Goal: Entertainment & Leisure: Consume media (video, audio)

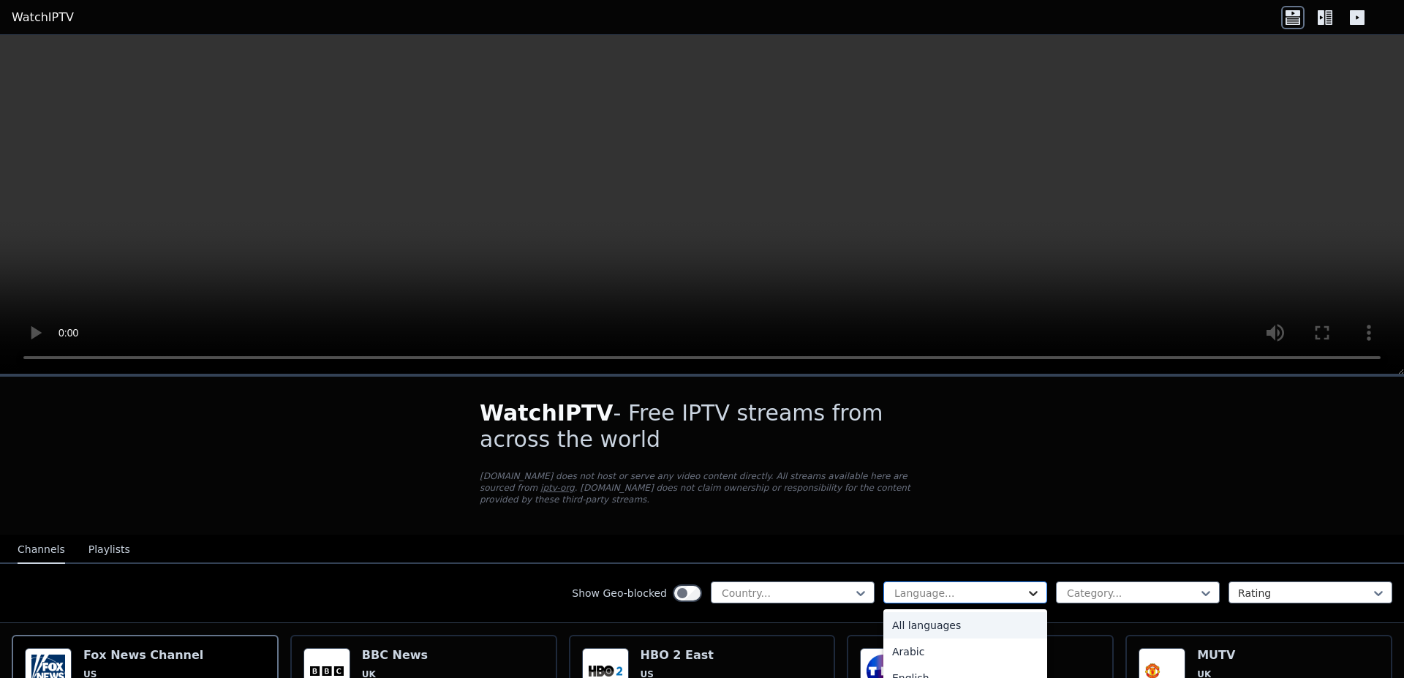
click at [1026, 586] on icon at bounding box center [1033, 593] width 15 height 15
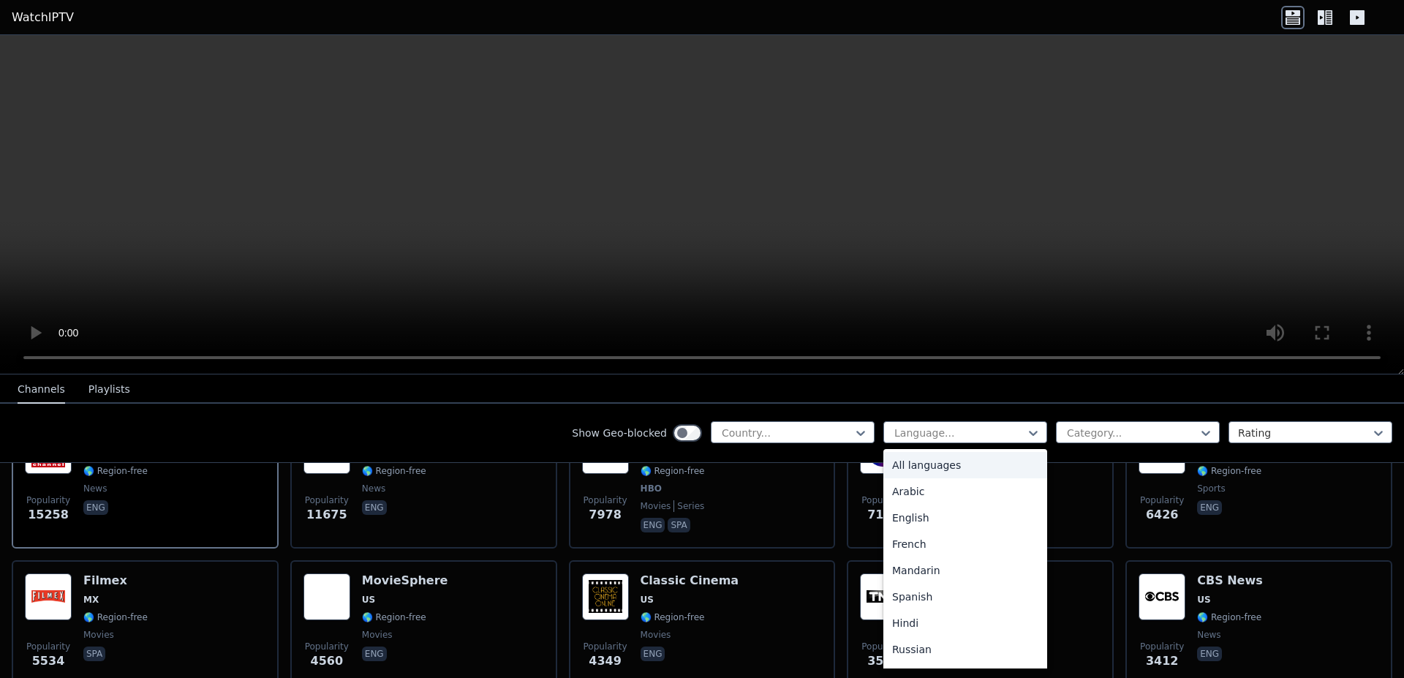
scroll to position [361, 0]
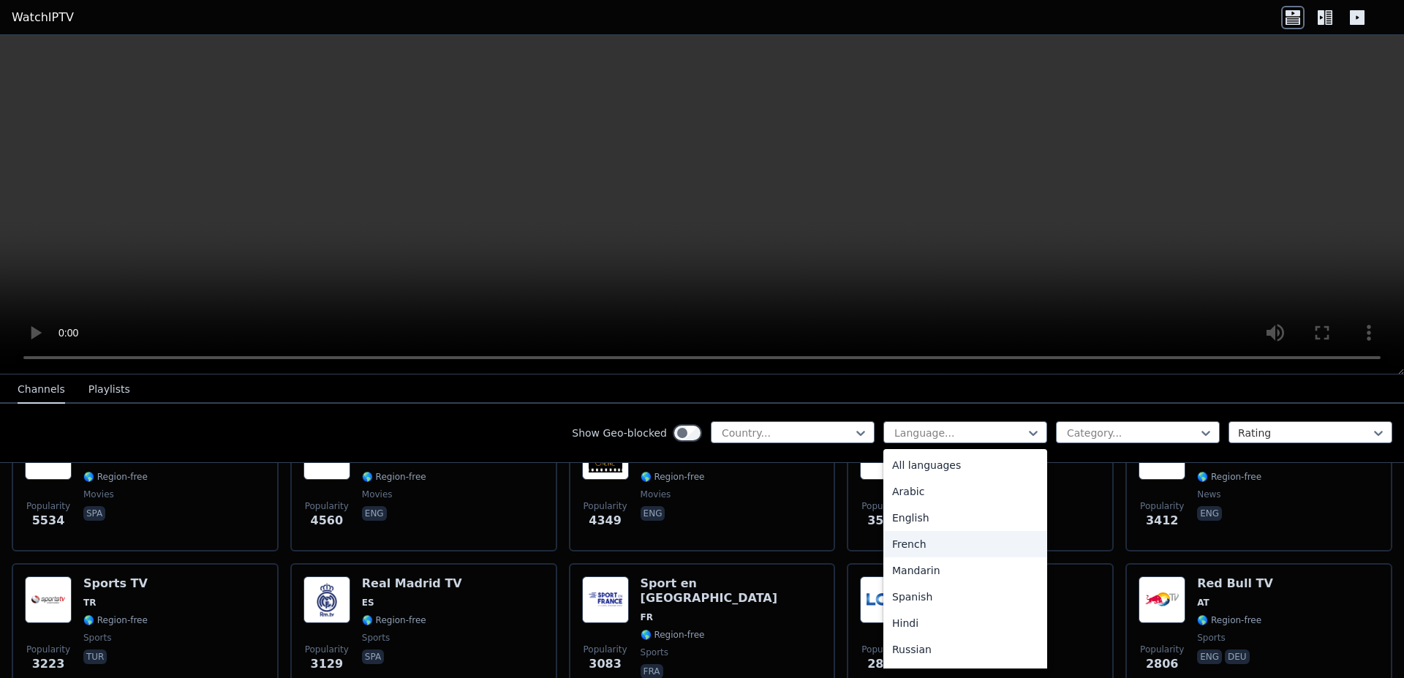
click at [914, 538] on div "French" at bounding box center [965, 544] width 164 height 26
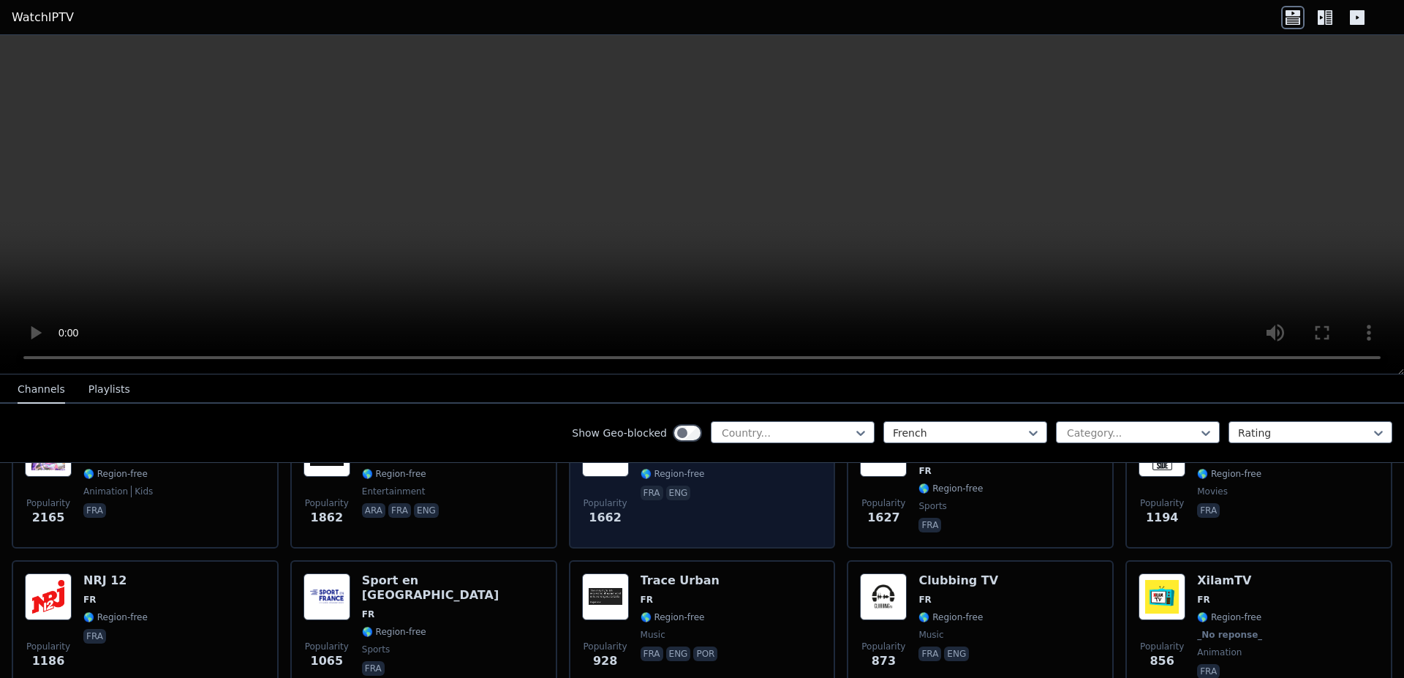
click at [697, 489] on div "Popularity 1662 TFX FR 🌎 Region-free fra eng" at bounding box center [702, 482] width 241 height 105
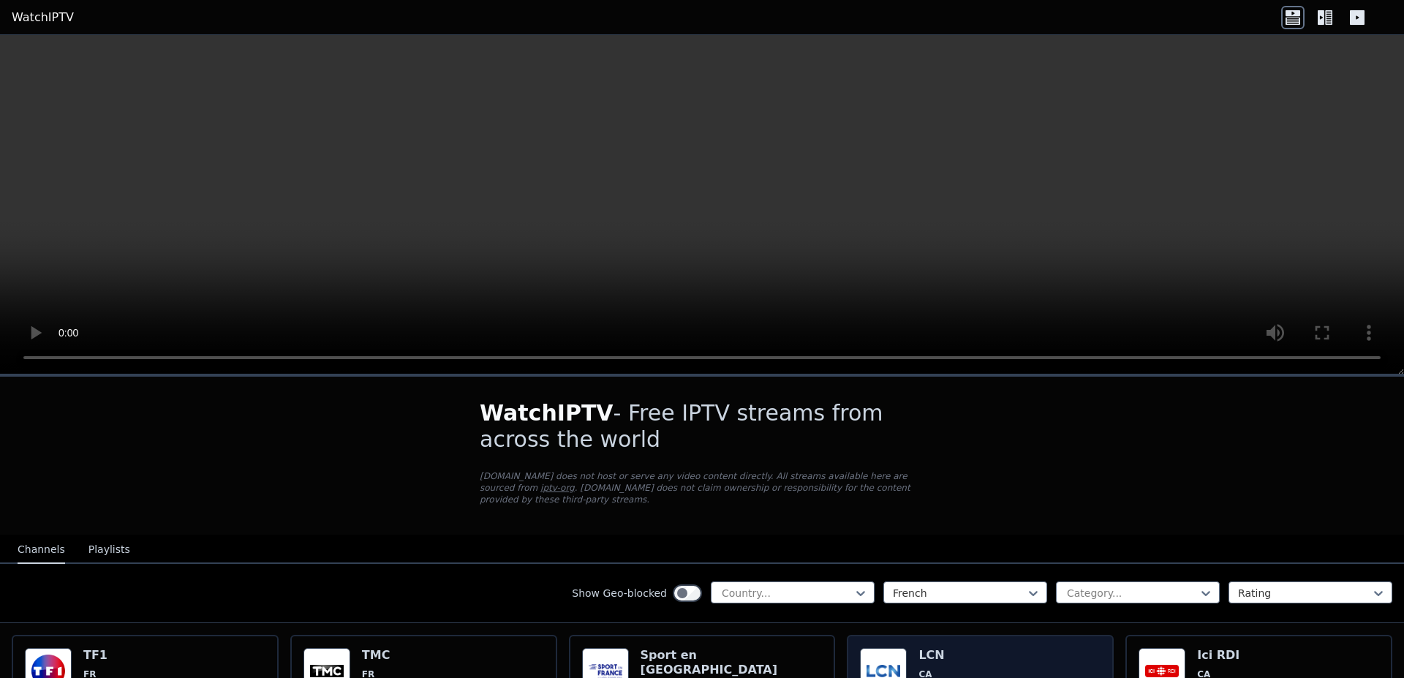
drag, startPoint x: 955, startPoint y: 654, endPoint x: 958, endPoint y: 646, distance: 8.8
click at [955, 651] on h6 "LCN" at bounding box center [950, 655] width 64 height 15
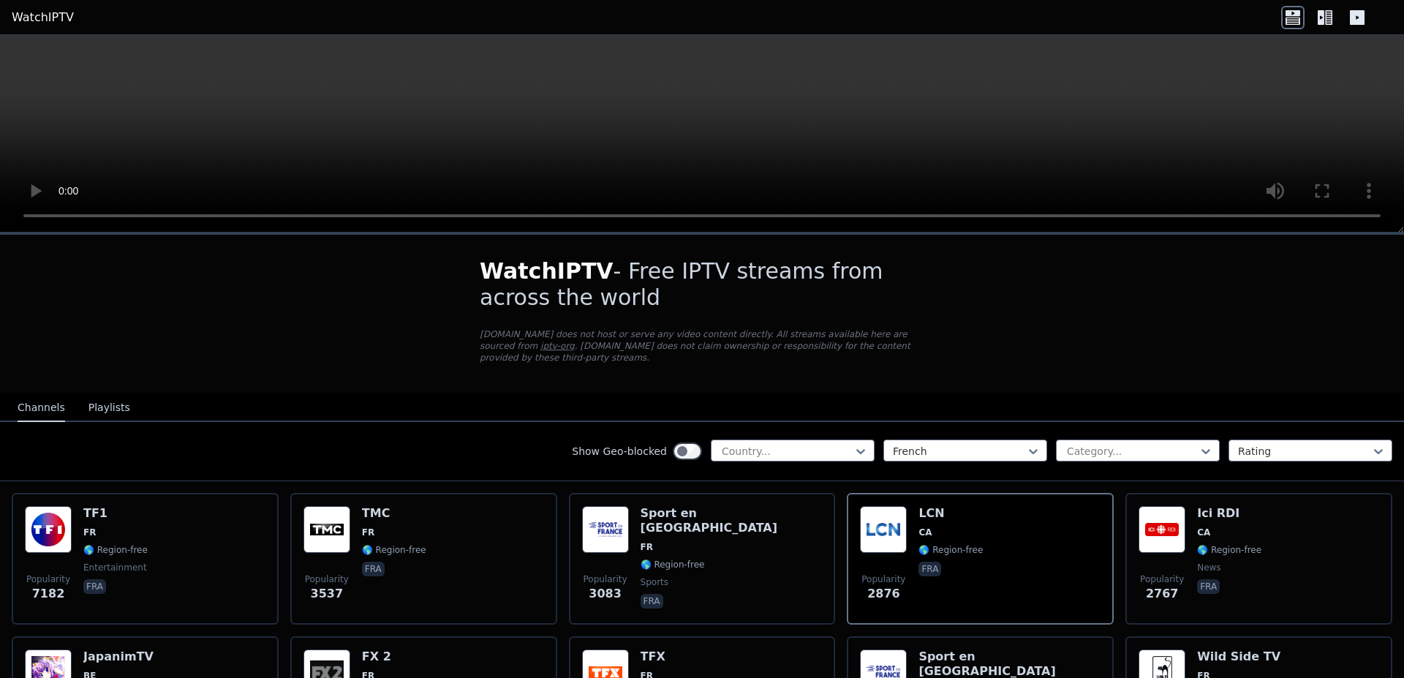
click at [1322, 20] on icon at bounding box center [1320, 17] width 7 height 15
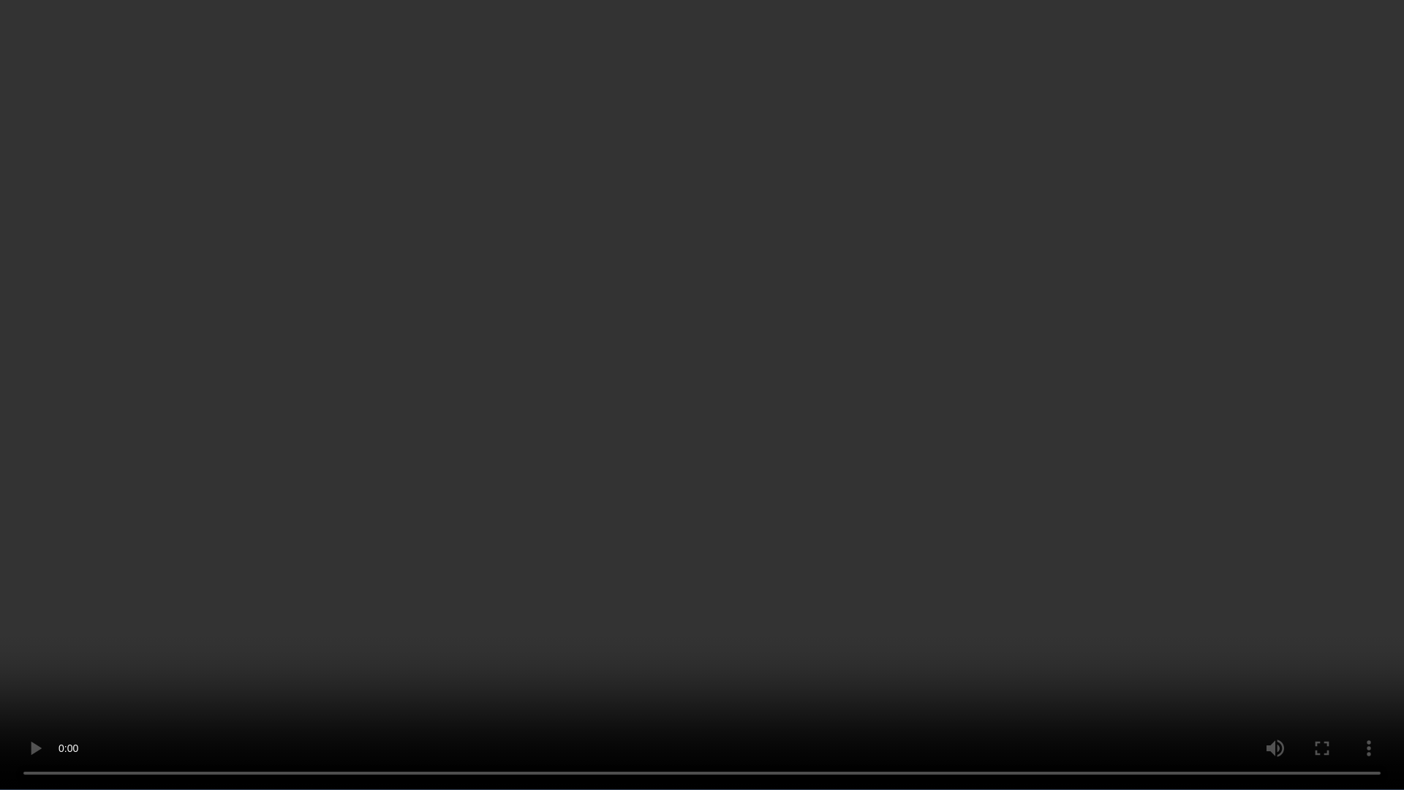
click at [833, 257] on video at bounding box center [702, 395] width 1404 height 790
click at [1015, 646] on video at bounding box center [702, 395] width 1404 height 790
